Goal: Navigation & Orientation: Find specific page/section

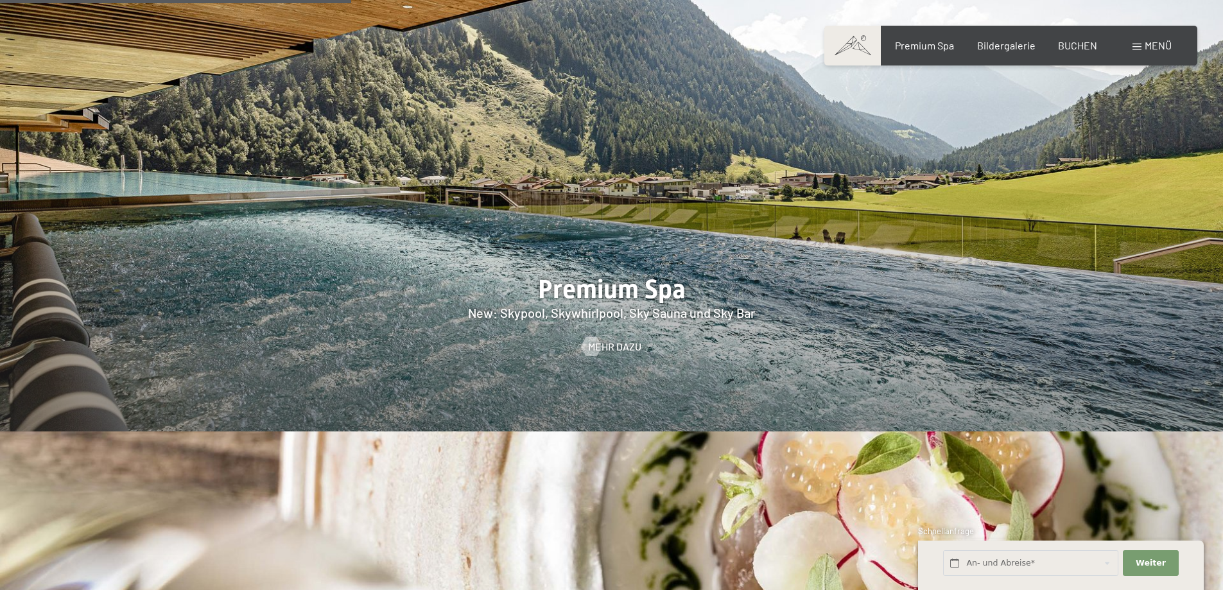
scroll to position [1861, 0]
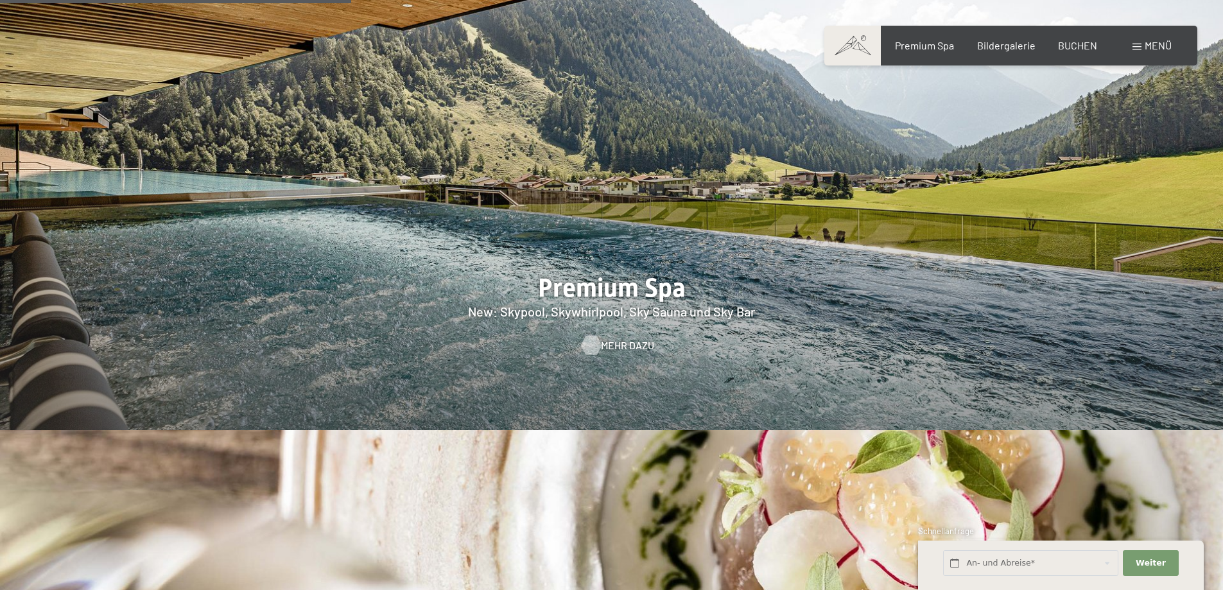
click at [601, 338] on span "Mehr dazu" at bounding box center [627, 345] width 53 height 14
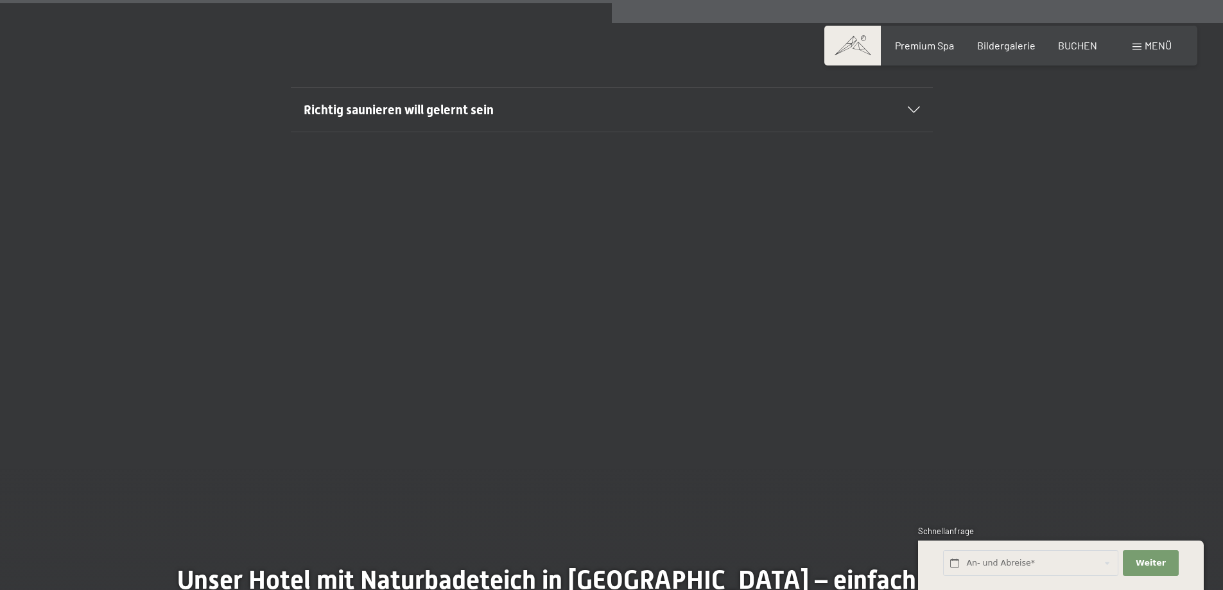
scroll to position [5070, 0]
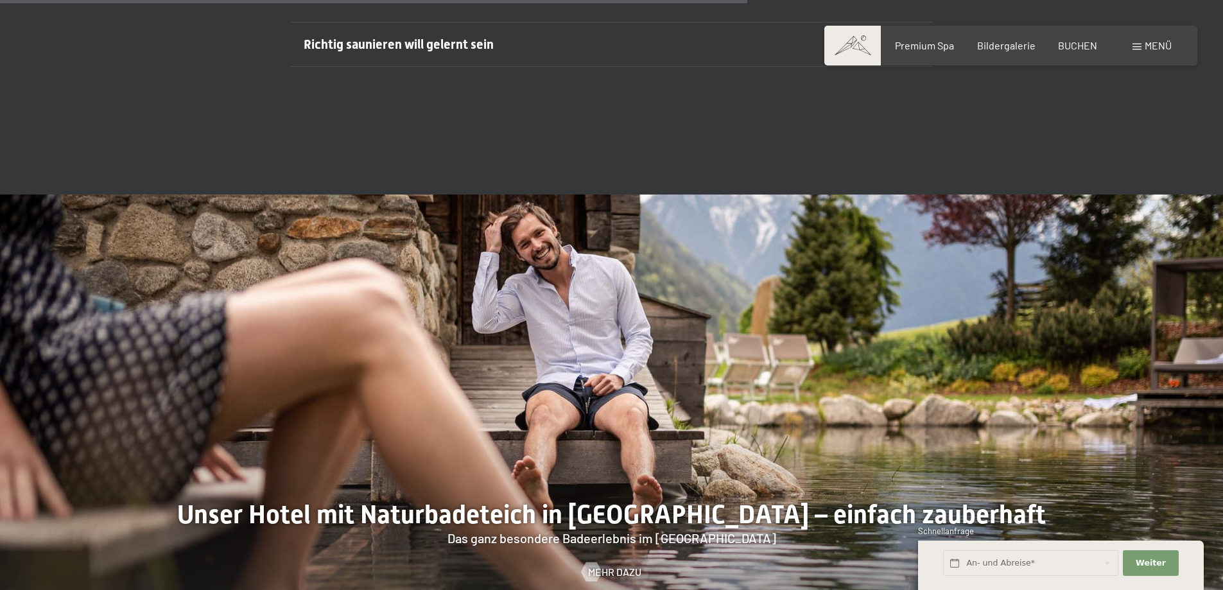
click at [1131, 46] on div "Buchen Anfragen Premium Spa Bildergalerie BUCHEN Menü DE IT EN Gutschein Bilder…" at bounding box center [1011, 46] width 322 height 14
click at [1144, 46] on span "Menü" at bounding box center [1157, 45] width 27 height 12
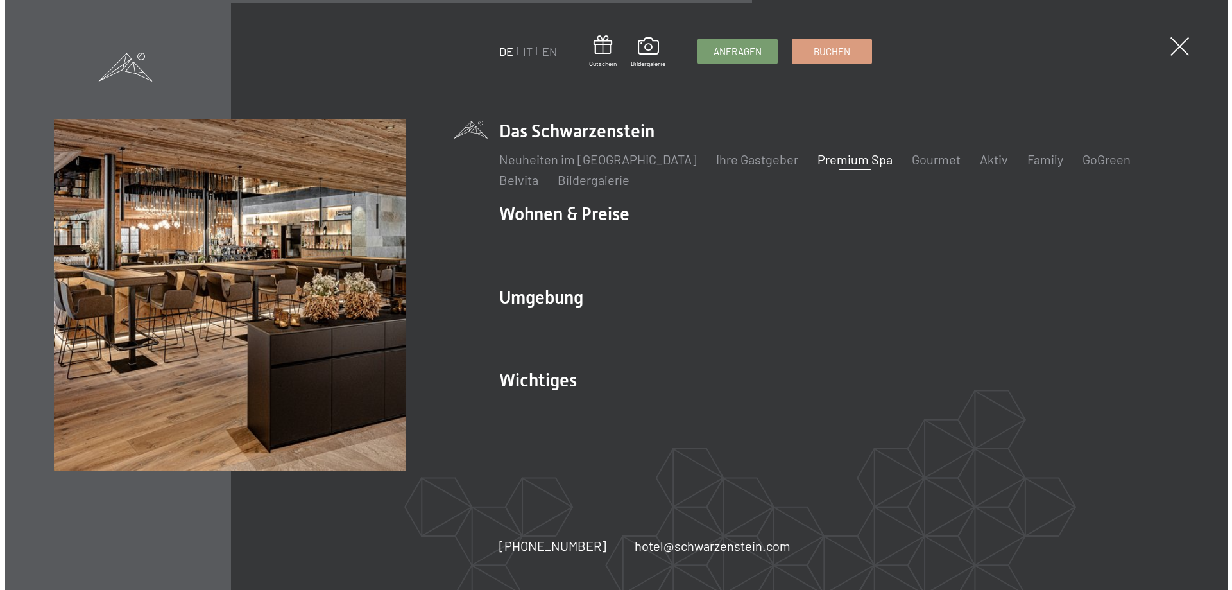
scroll to position [5087, 0]
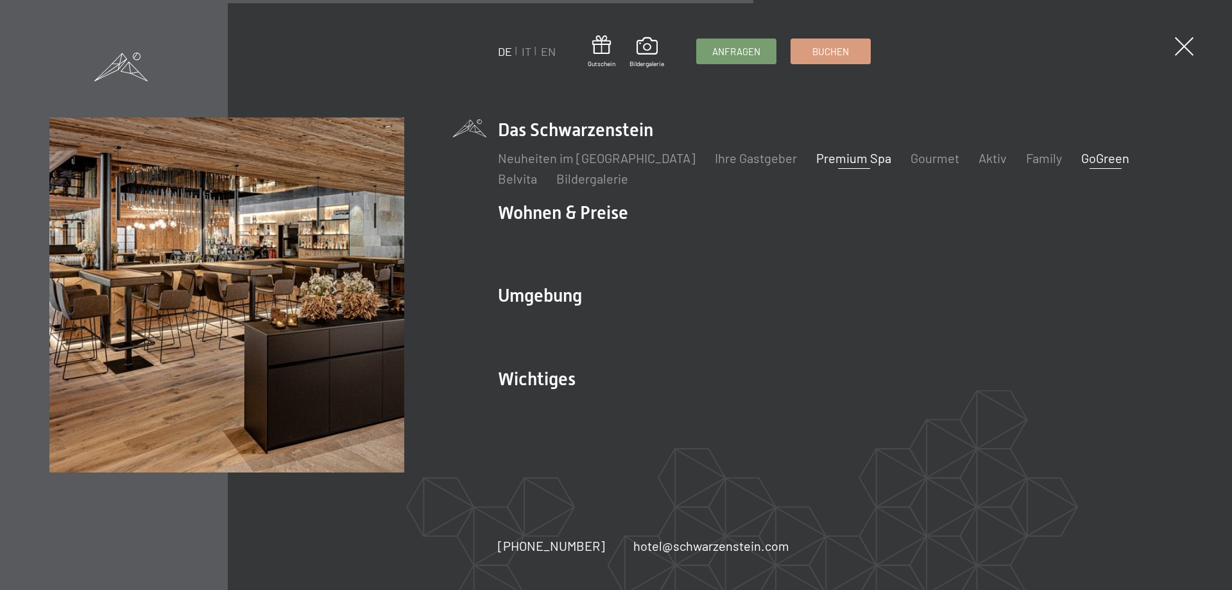
click at [1081, 154] on link "GoGreen" at bounding box center [1105, 157] width 48 height 15
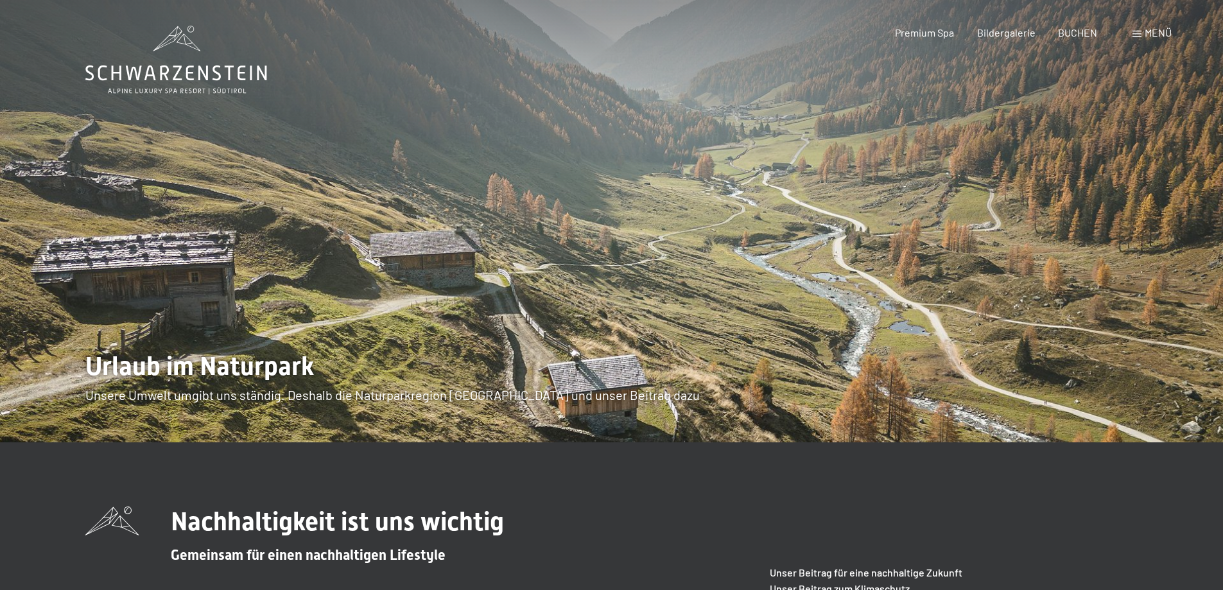
click at [1137, 39] on div "Menü" at bounding box center [1151, 33] width 39 height 14
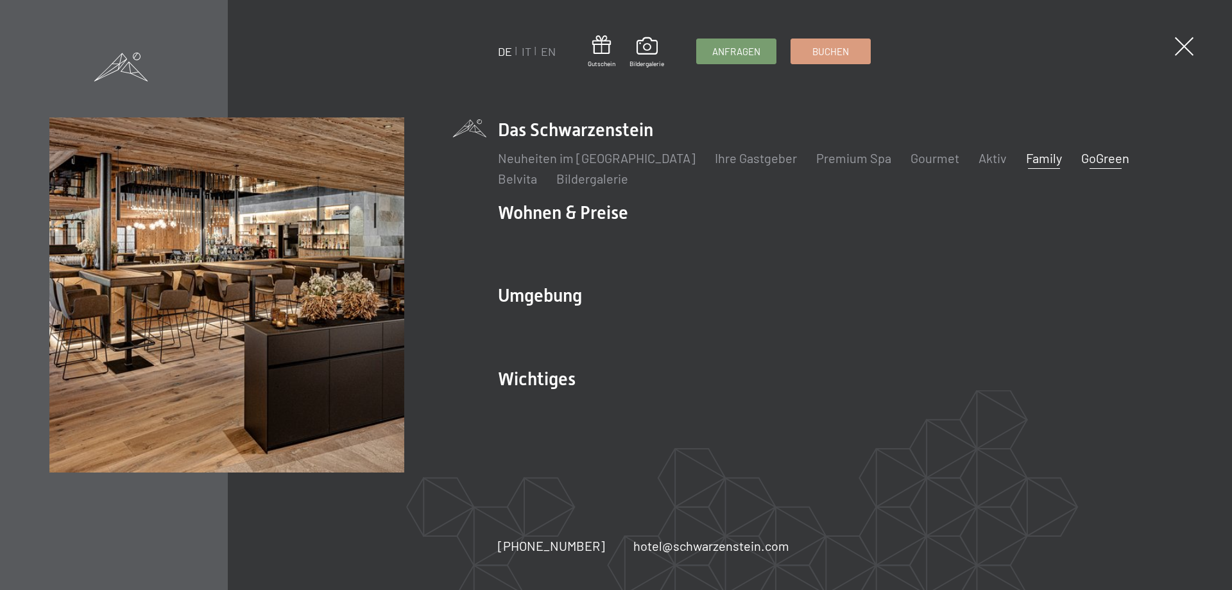
click at [1026, 155] on link "Family" at bounding box center [1044, 157] width 36 height 15
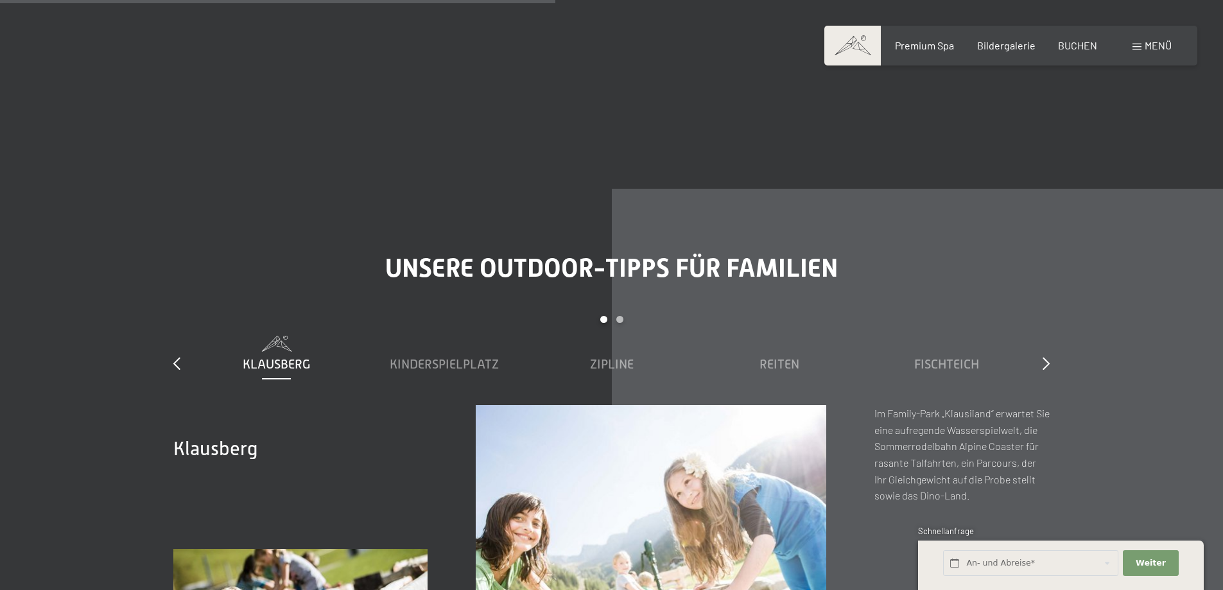
scroll to position [4557, 0]
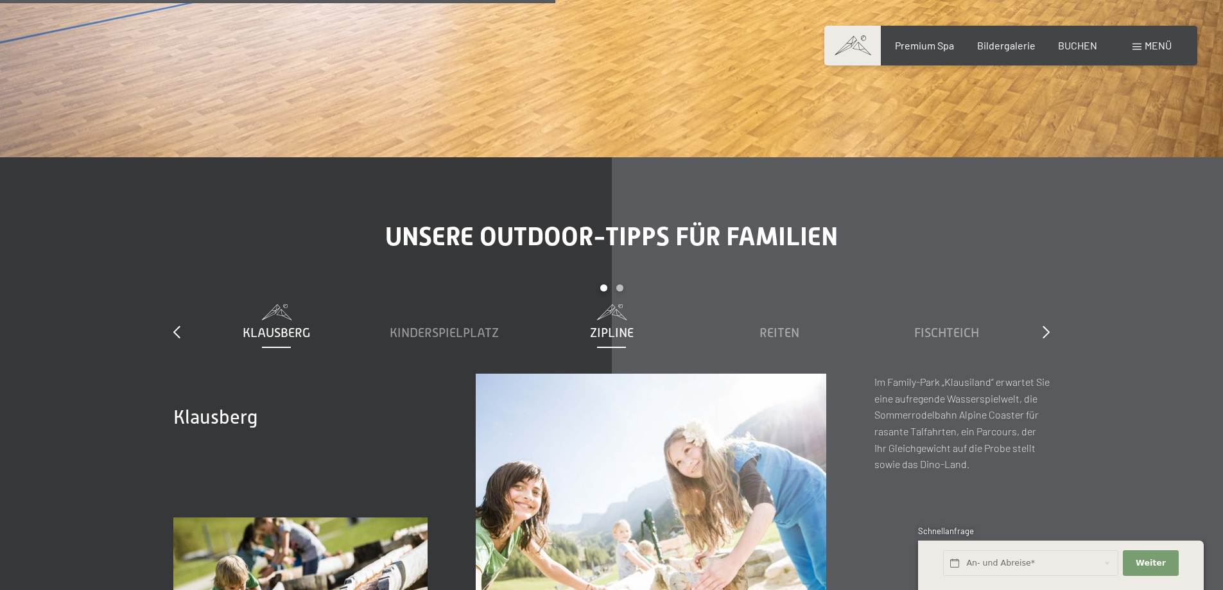
click at [622, 325] on span "Zipline" at bounding box center [612, 332] width 44 height 14
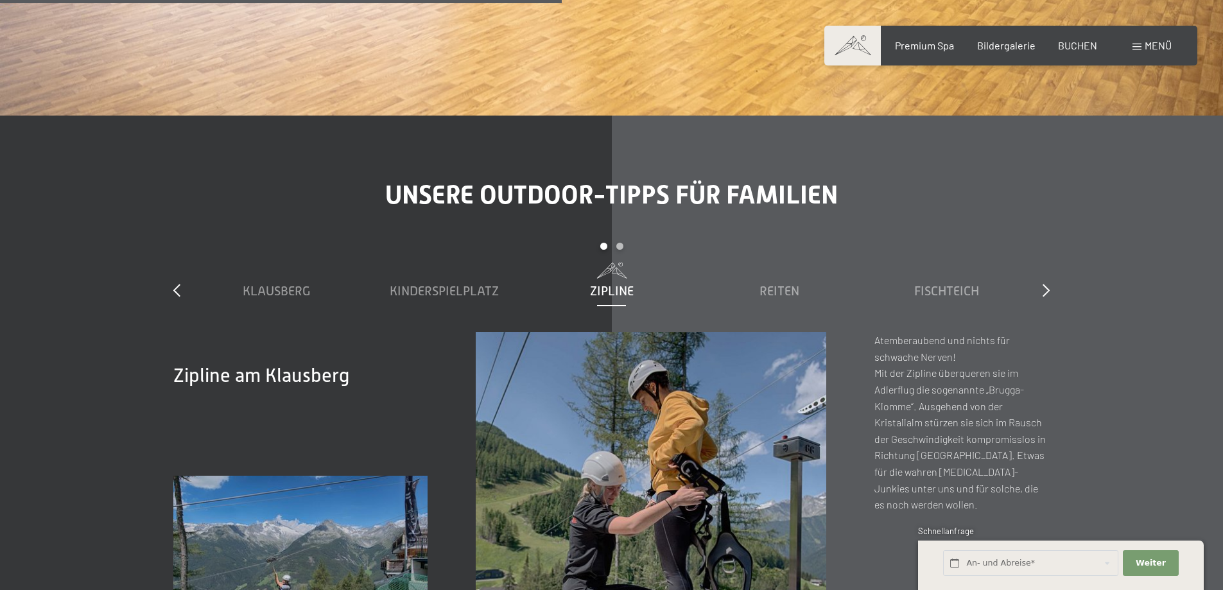
scroll to position [4621, 0]
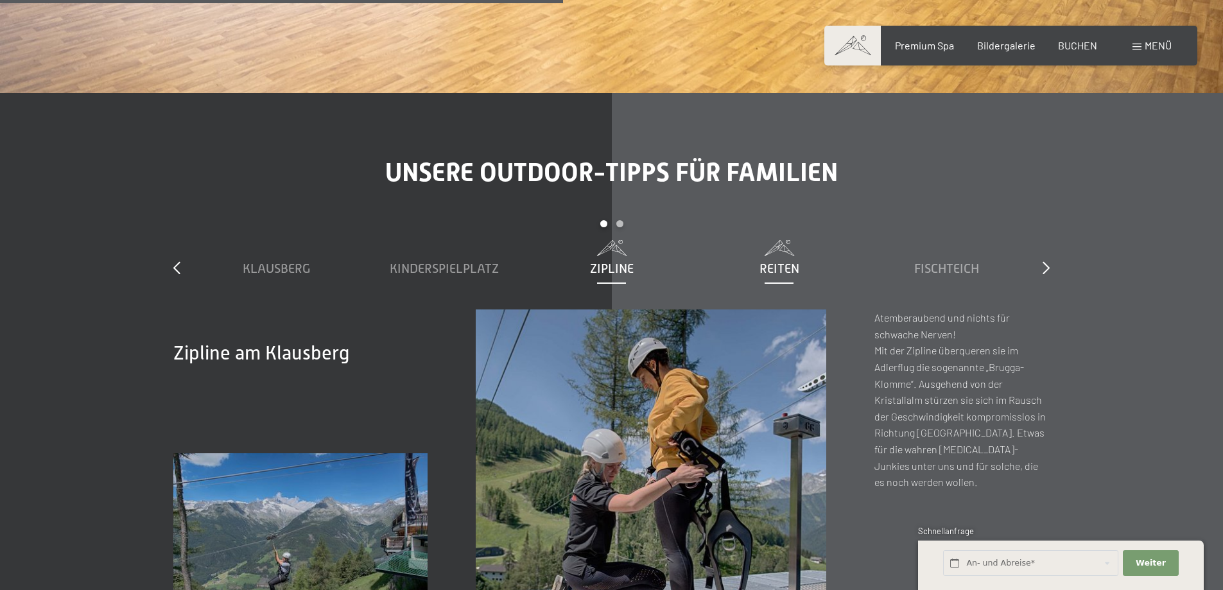
click at [777, 261] on span "Reiten" at bounding box center [779, 268] width 40 height 14
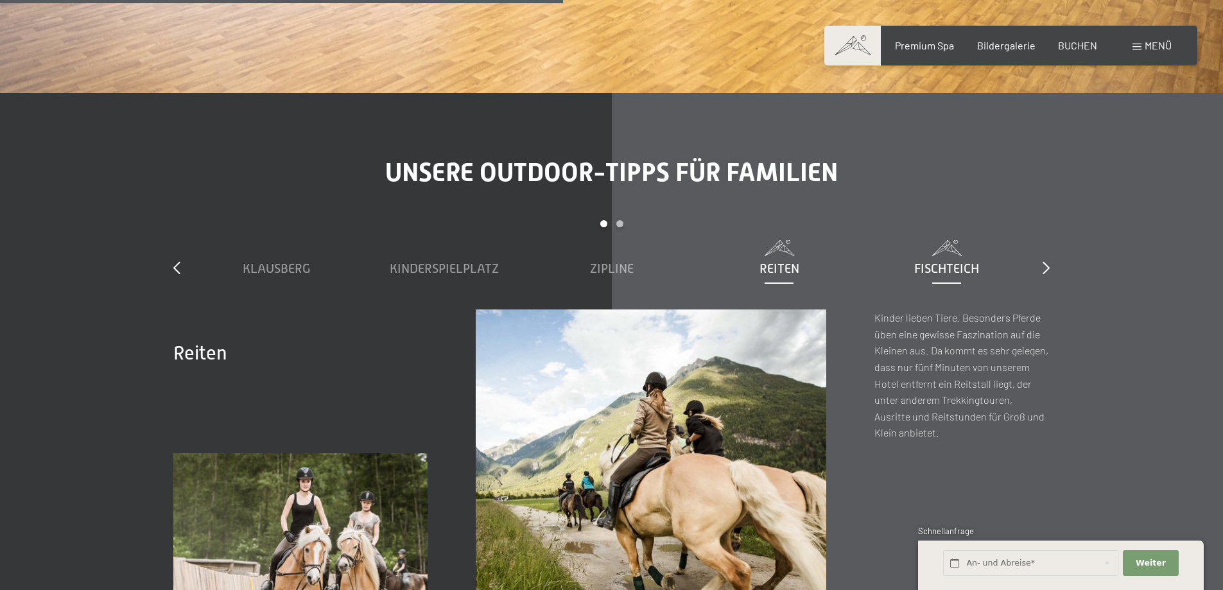
click at [926, 259] on div "Fischteich" at bounding box center [946, 268] width 155 height 18
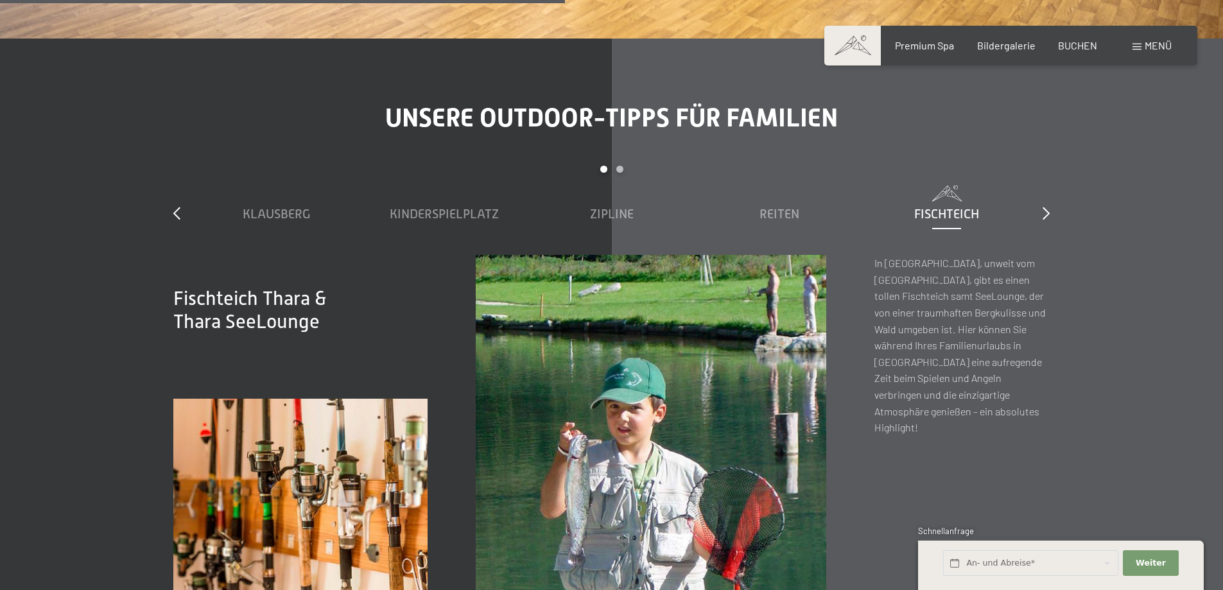
scroll to position [4749, 0]
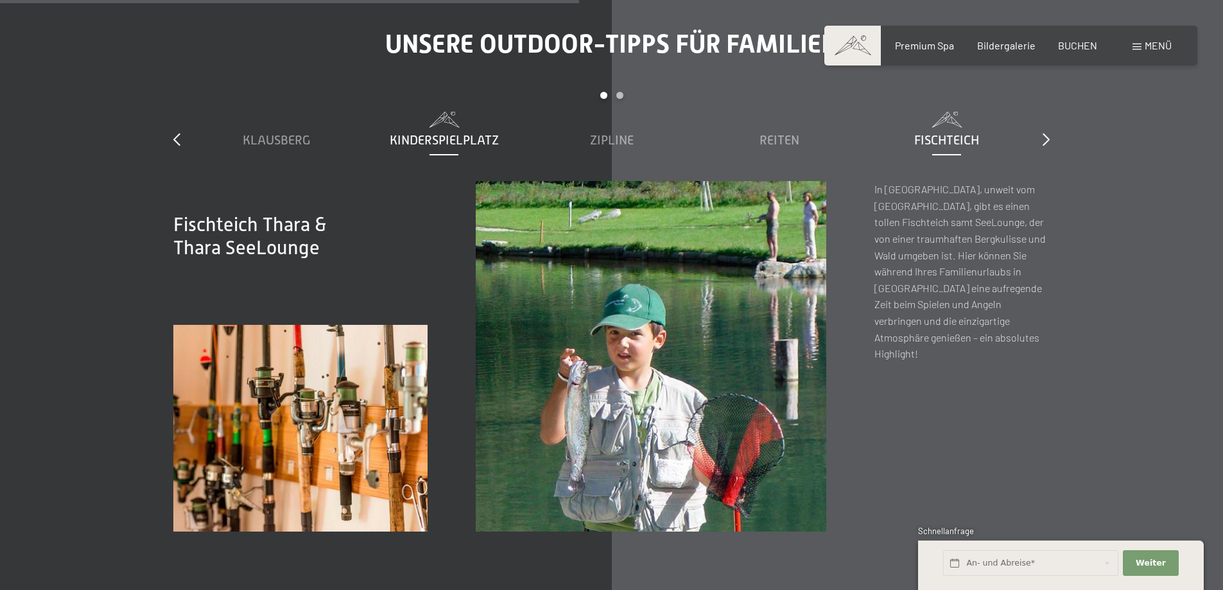
click at [456, 133] on span "Kinderspielplatz" at bounding box center [444, 140] width 109 height 14
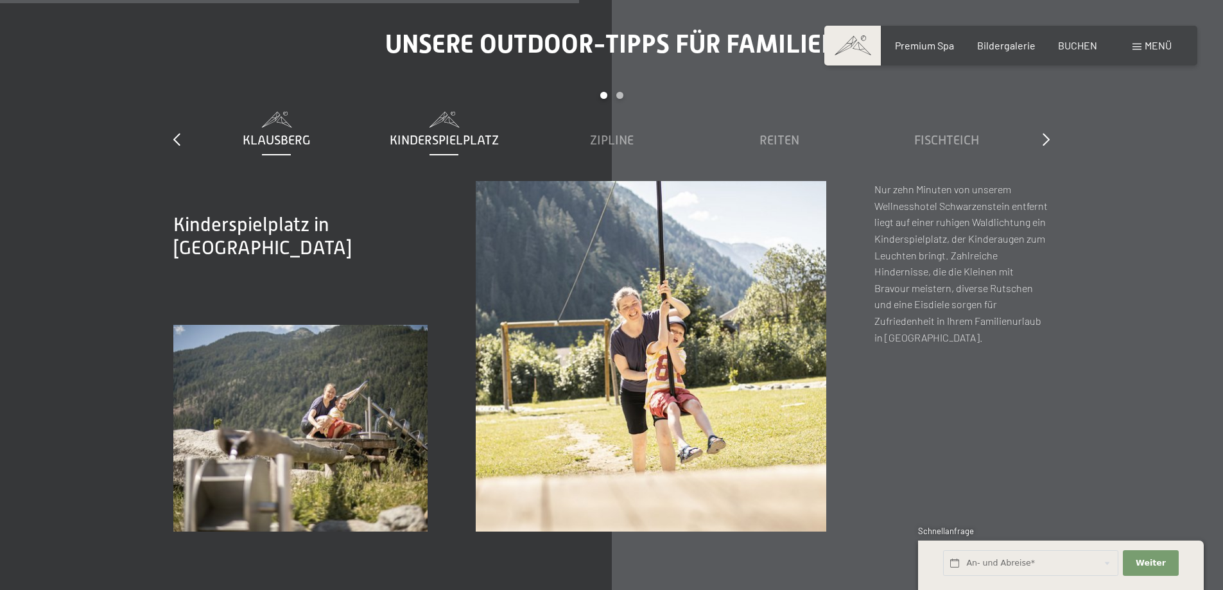
click at [291, 133] on span "Klausberg" at bounding box center [277, 140] width 68 height 14
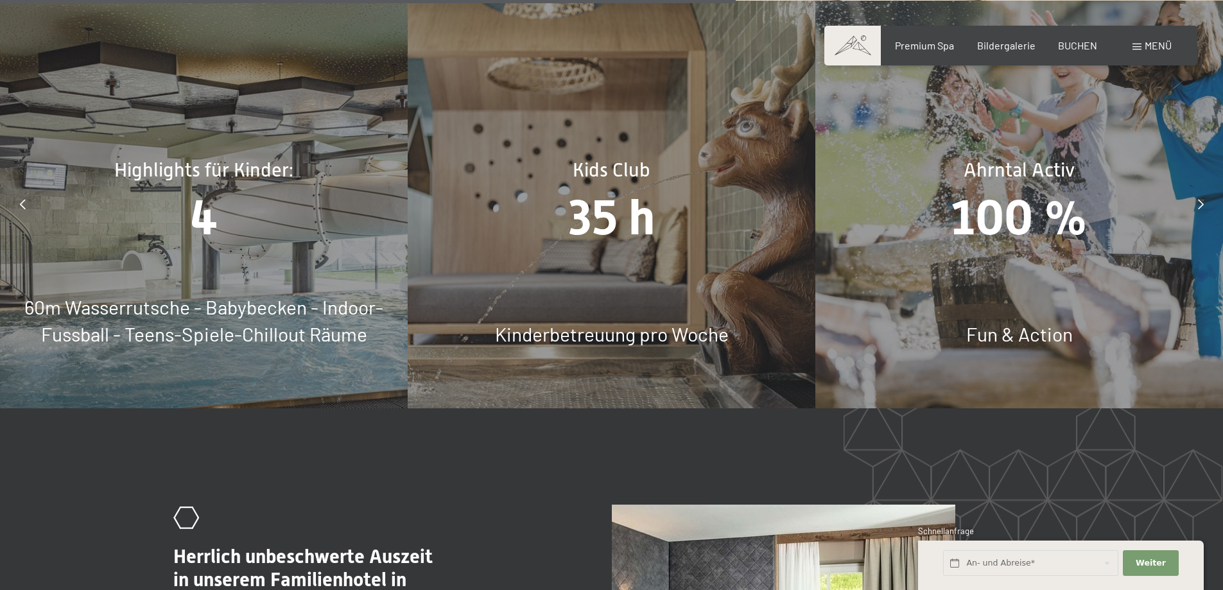
scroll to position [6033, 0]
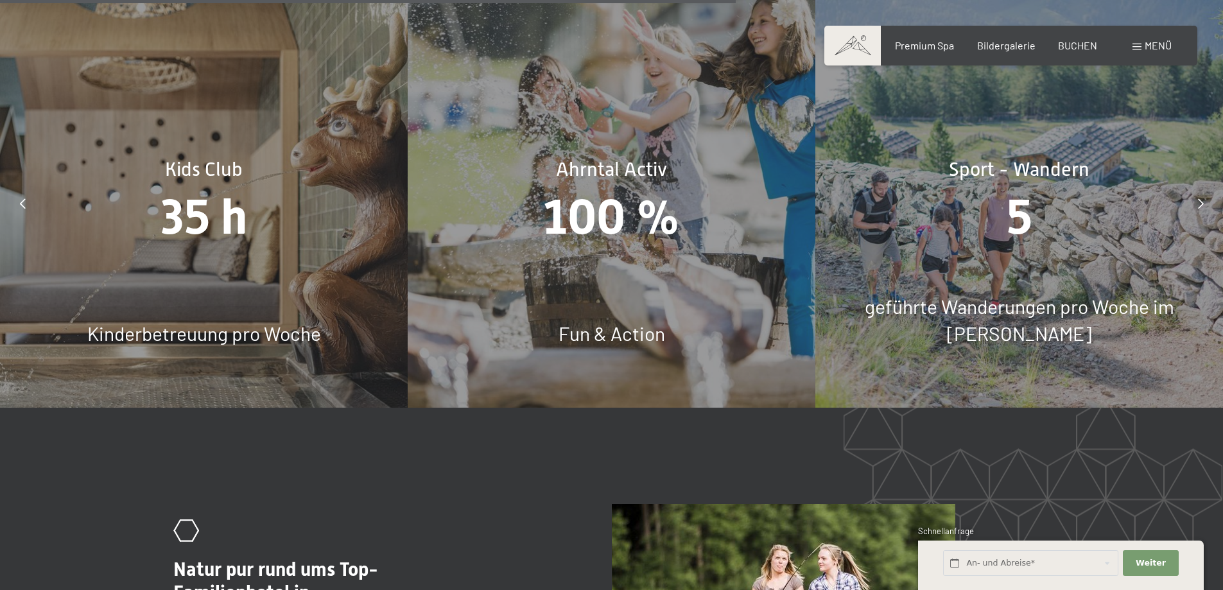
click at [26, 187] on div at bounding box center [22, 203] width 32 height 32
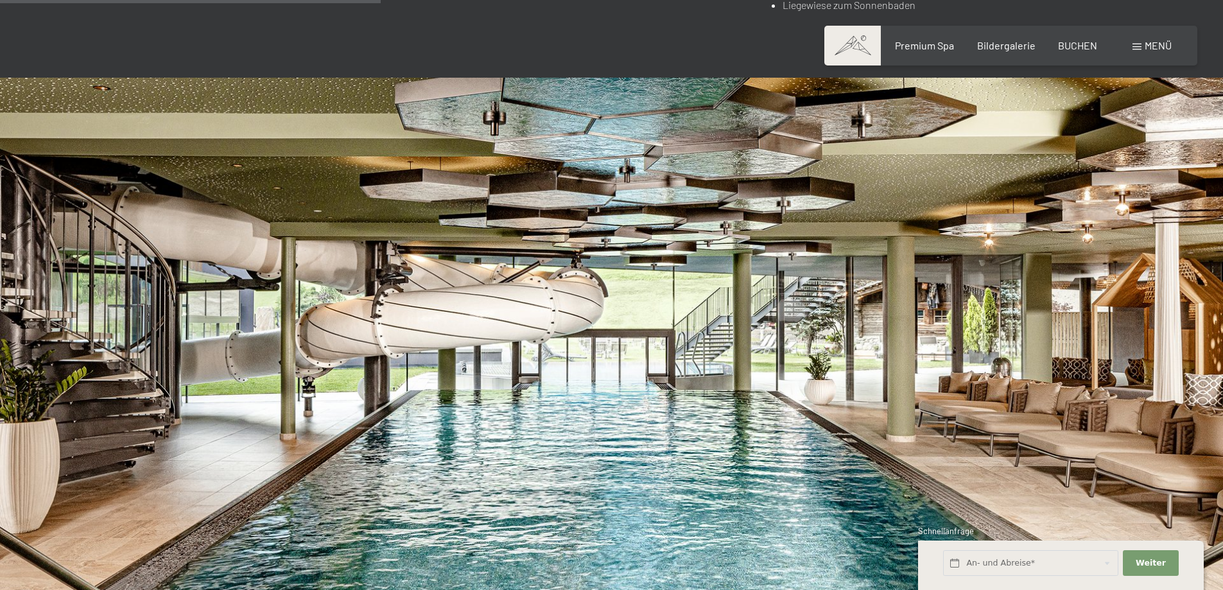
scroll to position [3145, 0]
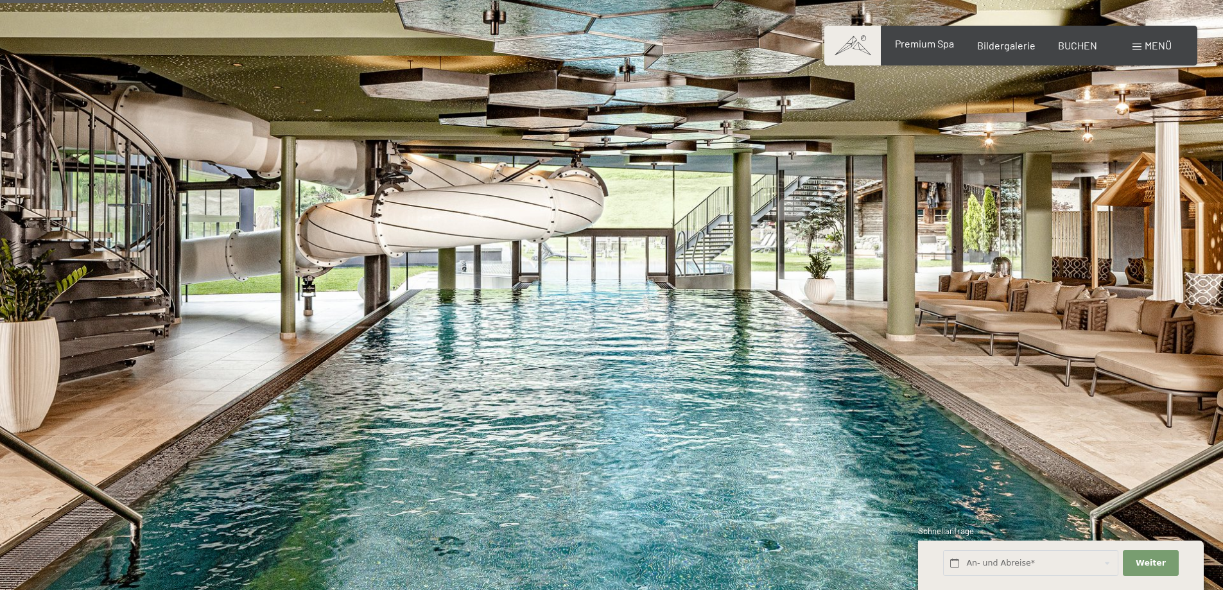
click at [932, 48] on span "Premium Spa" at bounding box center [924, 43] width 59 height 12
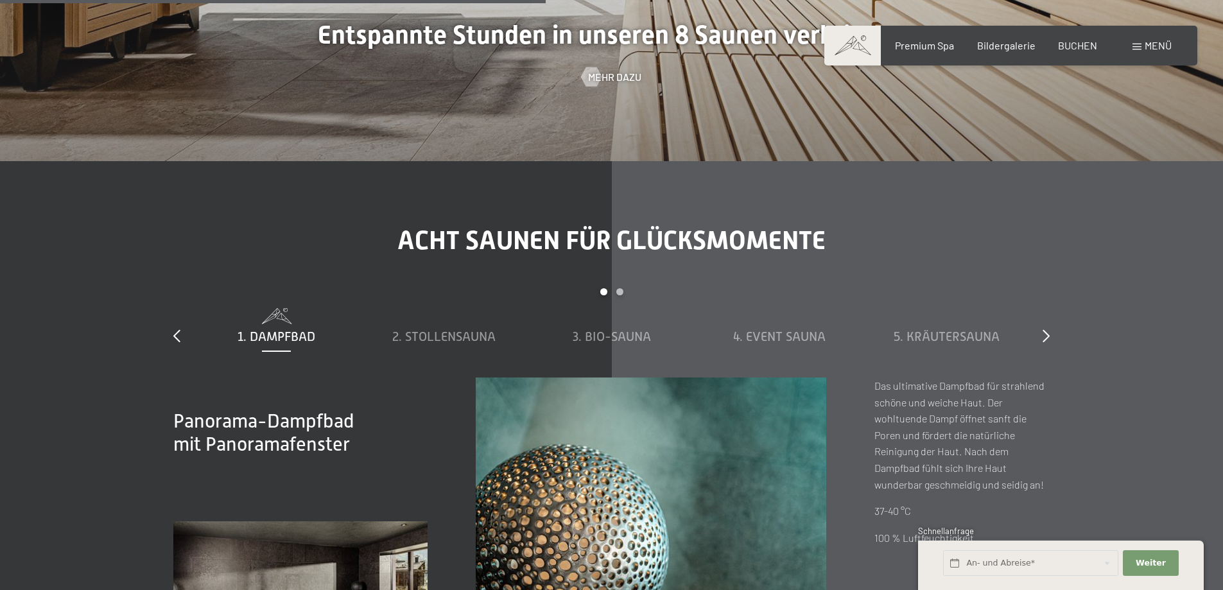
scroll to position [4493, 0]
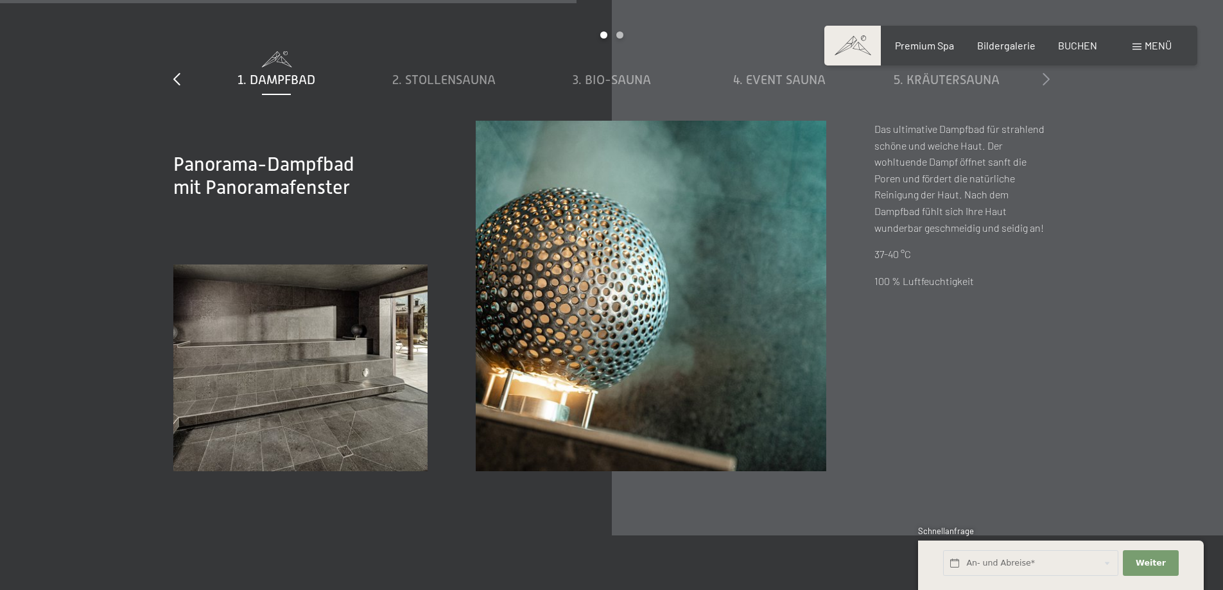
click at [1049, 79] on icon at bounding box center [1045, 79] width 7 height 13
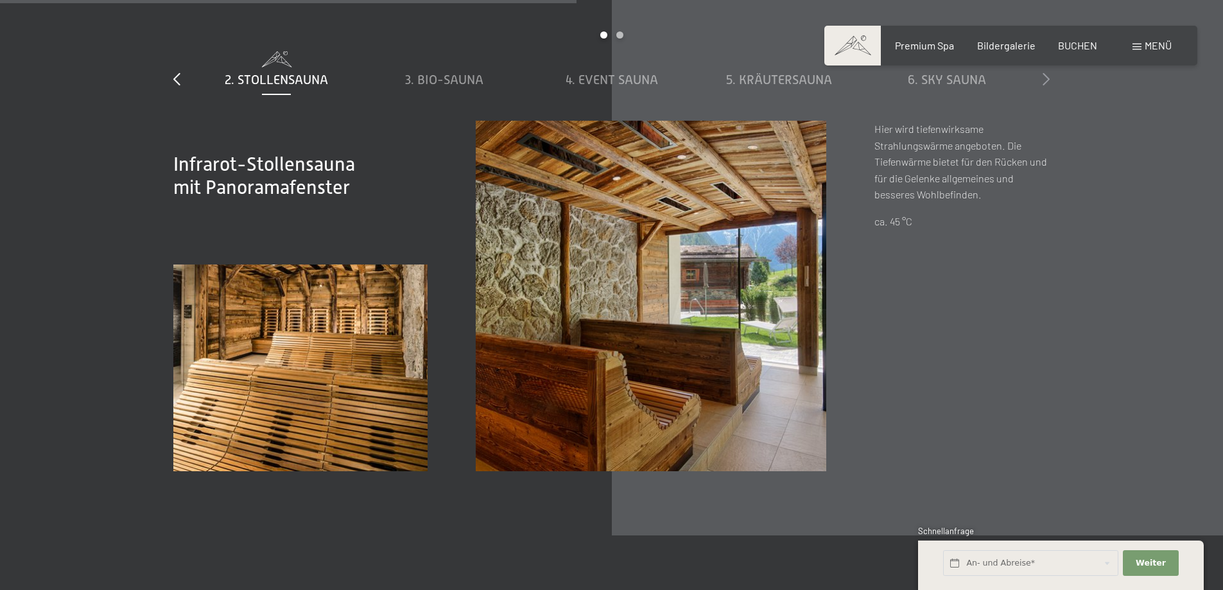
click at [1049, 79] on icon at bounding box center [1045, 79] width 7 height 13
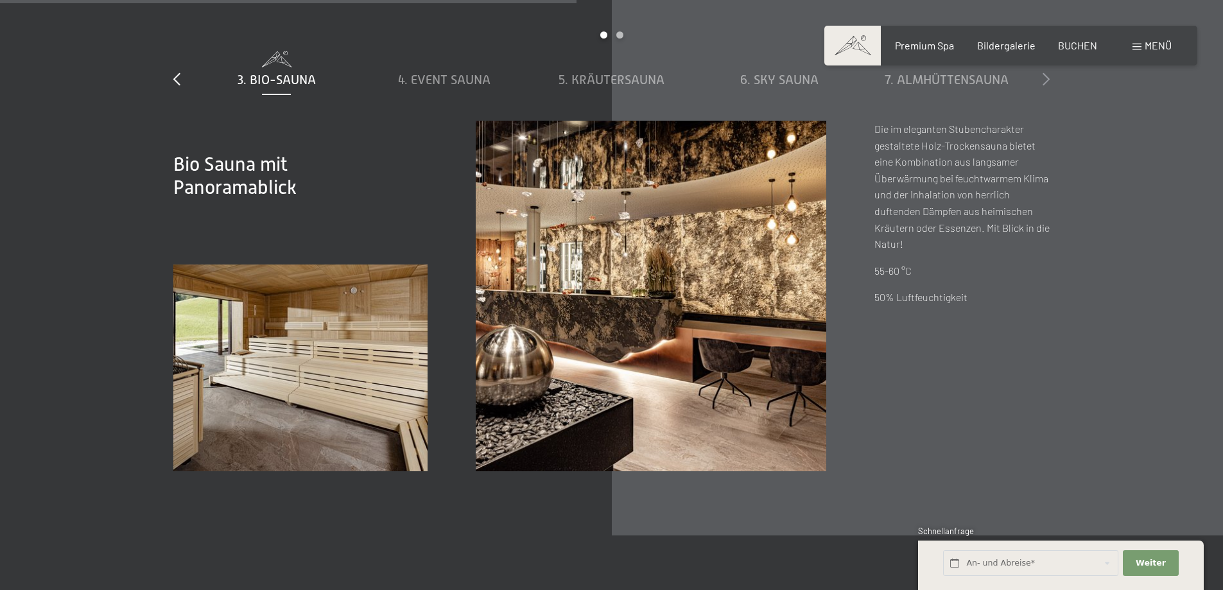
click at [1049, 79] on icon at bounding box center [1045, 79] width 7 height 13
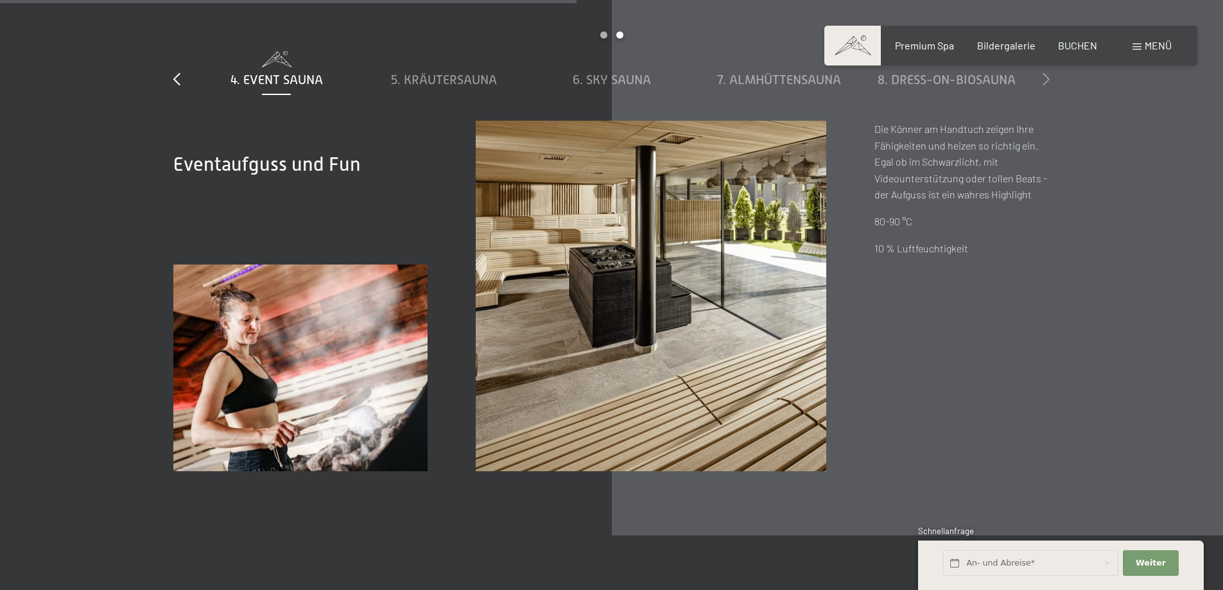
click at [1049, 79] on icon at bounding box center [1045, 79] width 7 height 13
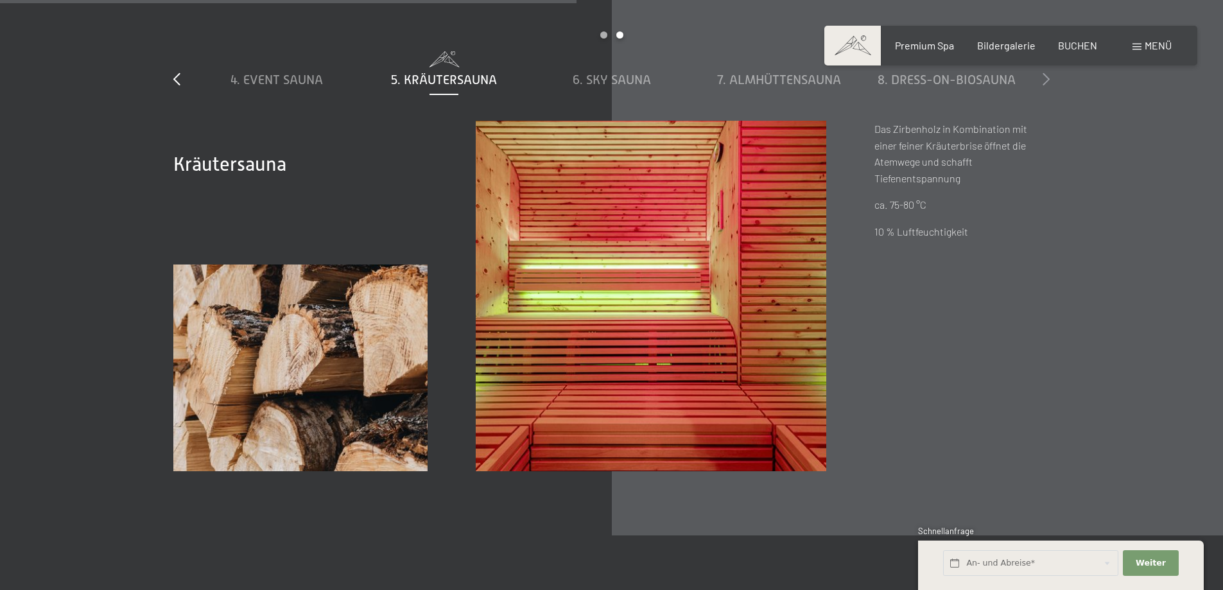
click at [1049, 79] on icon at bounding box center [1045, 79] width 7 height 13
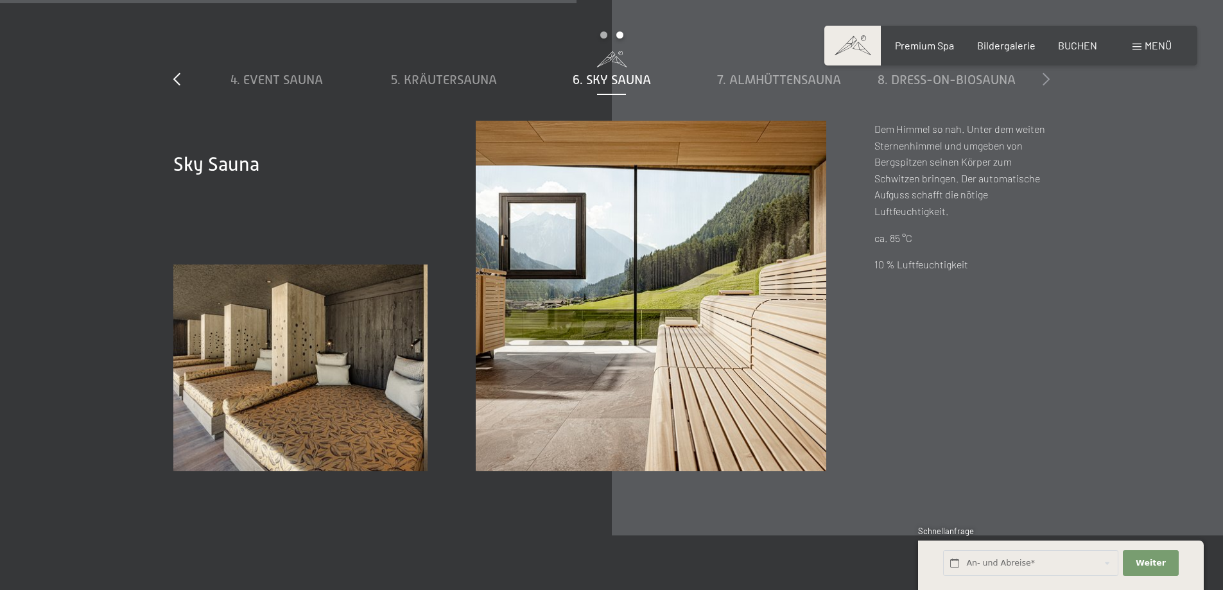
click at [1049, 79] on icon at bounding box center [1045, 79] width 7 height 13
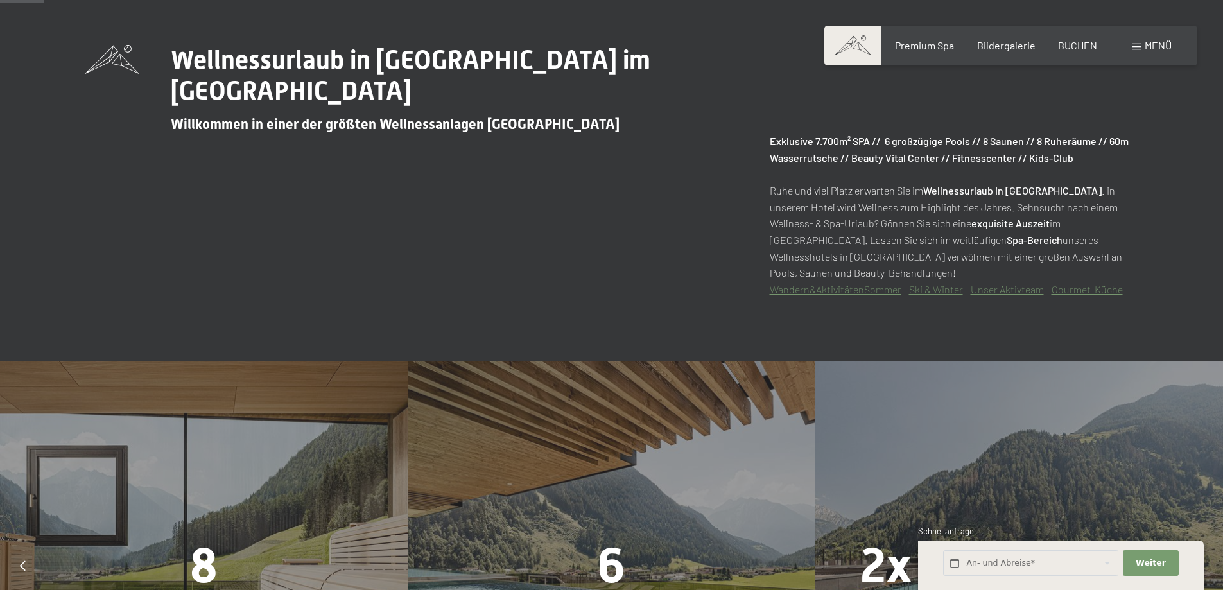
scroll to position [0, 0]
